Goal: Information Seeking & Learning: Check status

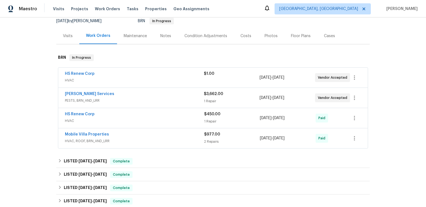
scroll to position [59, 0]
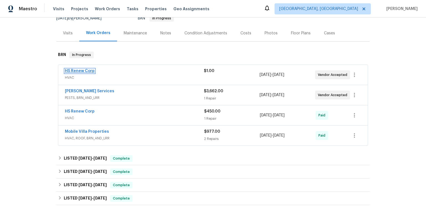
click at [91, 73] on link "HS Renew Corp" at bounding box center [80, 71] width 30 height 4
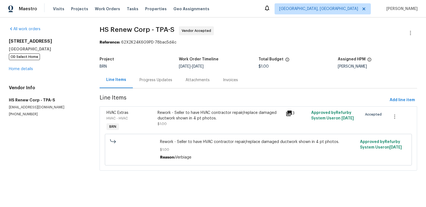
click at [151, 83] on div "Progress Updates" at bounding box center [156, 80] width 33 height 6
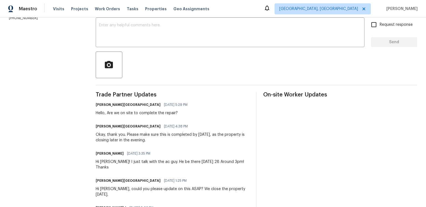
scroll to position [37, 0]
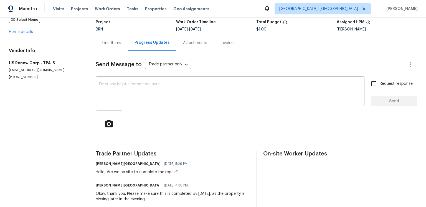
click at [125, 51] on div "Line Items" at bounding box center [112, 43] width 32 height 16
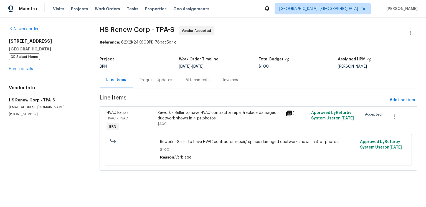
click at [290, 116] on icon at bounding box center [289, 114] width 6 height 6
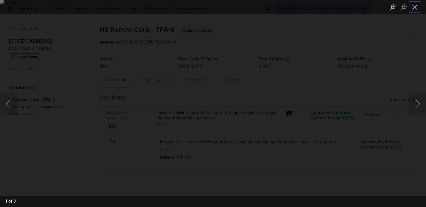
click at [420, 6] on button "Close lightbox" at bounding box center [414, 7] width 11 height 10
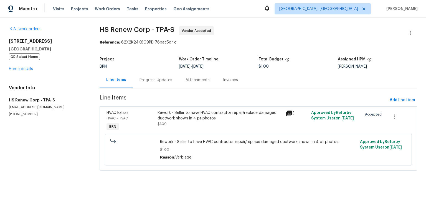
scroll to position [0, 0]
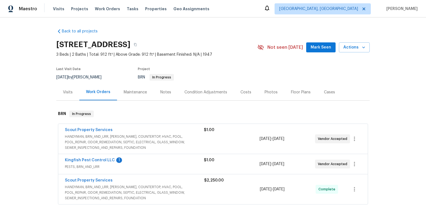
scroll to position [74, 0]
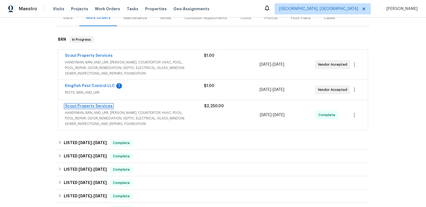
click at [113, 108] on link "Scout Property Services" at bounding box center [89, 106] width 48 height 4
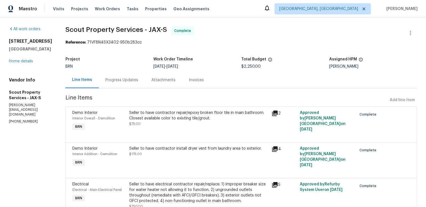
scroll to position [3, 0]
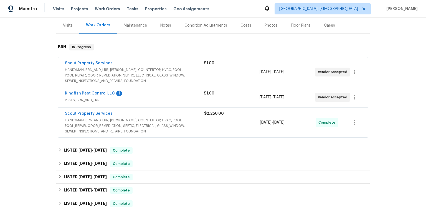
scroll to position [70, 0]
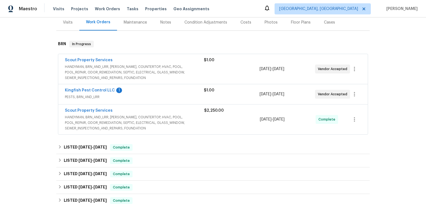
click at [114, 94] on div "Kingfish Pest Control LLC 1" at bounding box center [134, 91] width 139 height 7
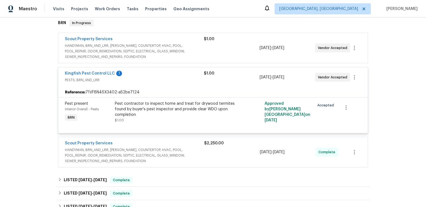
scroll to position [94, 0]
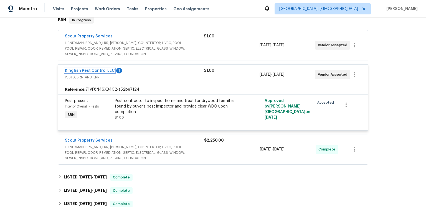
click at [115, 73] on link "Kingfish Pest Control LLC" at bounding box center [90, 71] width 50 height 4
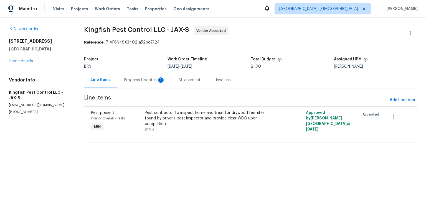
click at [165, 88] on div "Progress Updates 1" at bounding box center [144, 80] width 54 height 16
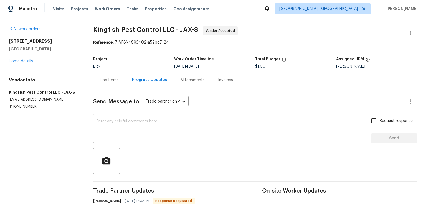
click at [250, 108] on div "Send Message to Trade partner only Trade partner only ​" at bounding box center [248, 101] width 311 height 13
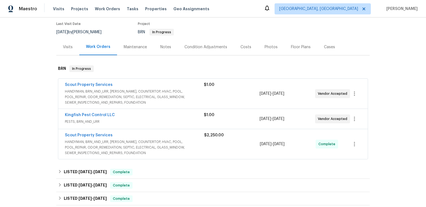
scroll to position [71, 0]
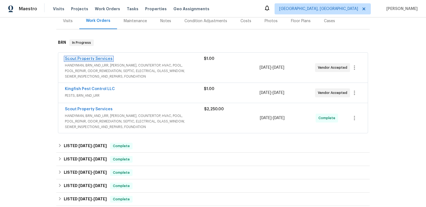
click at [112, 61] on link "Scout Property Services" at bounding box center [89, 59] width 48 height 4
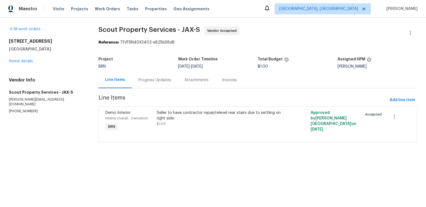
click at [165, 83] on div "Progress Updates" at bounding box center [154, 80] width 33 height 6
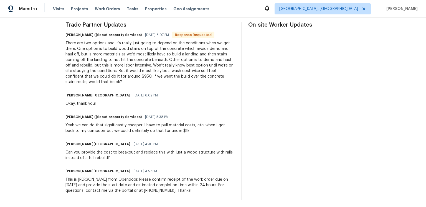
scroll to position [197, 0]
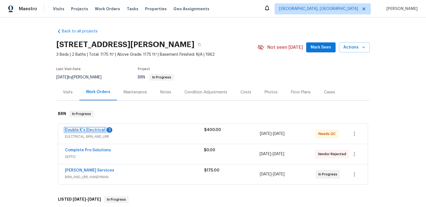
click at [88, 132] on link "Double K's Electrical" at bounding box center [85, 130] width 40 height 4
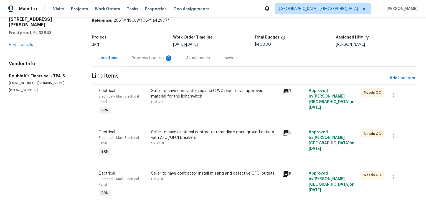
scroll to position [32, 0]
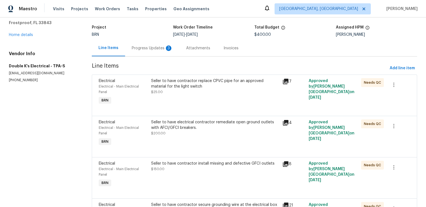
click at [285, 84] on icon at bounding box center [286, 82] width 6 height 6
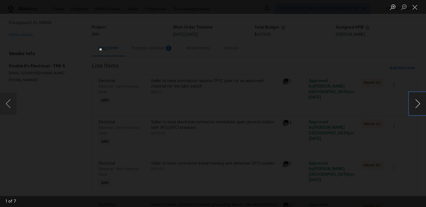
click at [421, 105] on button "Next image" at bounding box center [417, 104] width 17 height 22
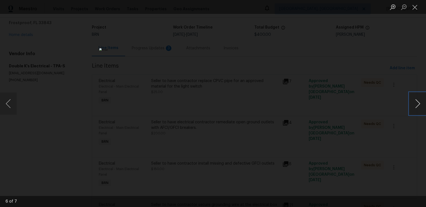
click at [421, 105] on button "Next image" at bounding box center [417, 104] width 17 height 22
click at [415, 6] on button "Close lightbox" at bounding box center [414, 7] width 11 height 10
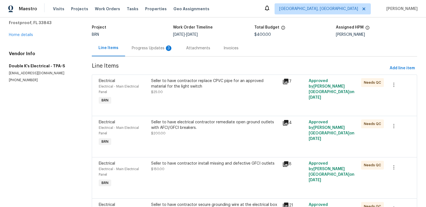
click at [286, 126] on icon at bounding box center [285, 123] width 7 height 7
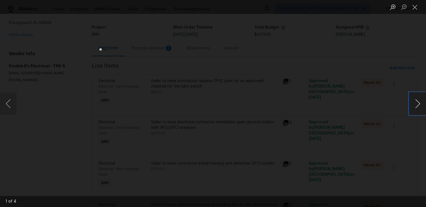
click at [415, 103] on button "Next image" at bounding box center [417, 104] width 17 height 22
click at [414, 9] on button "Close lightbox" at bounding box center [414, 7] width 11 height 10
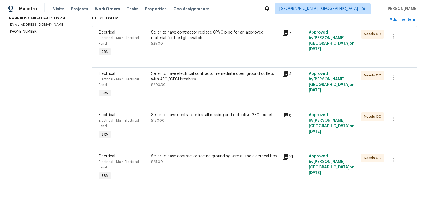
scroll to position [0, 0]
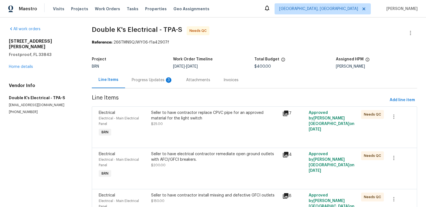
click at [169, 83] on div "Progress Updates 3" at bounding box center [152, 80] width 41 height 6
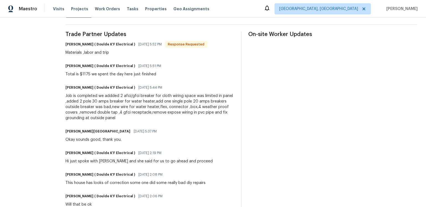
scroll to position [27, 0]
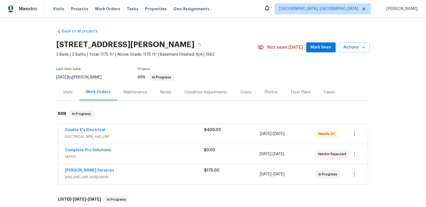
scroll to position [21, 0]
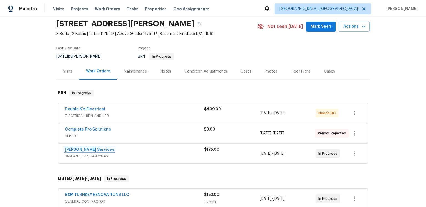
click at [101, 152] on link "[PERSON_NAME] Services" at bounding box center [89, 150] width 49 height 4
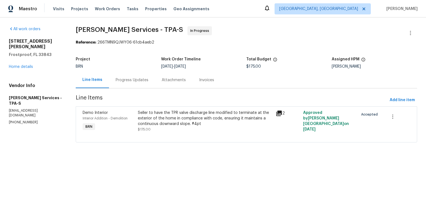
click at [148, 83] on div "Progress Updates" at bounding box center [132, 80] width 33 height 6
